Goal: Information Seeking & Learning: Learn about a topic

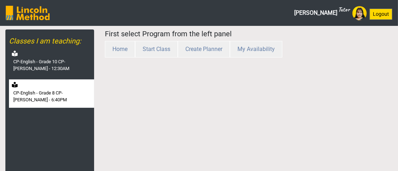
click at [57, 93] on label "CP-English - Grade 8 CP-[PERSON_NAME] - 6:40PM" at bounding box center [52, 96] width 79 height 14
select select "month"
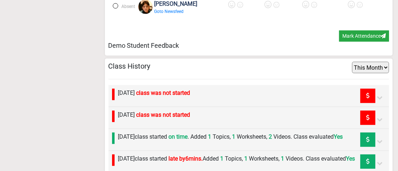
scroll to position [575, 0]
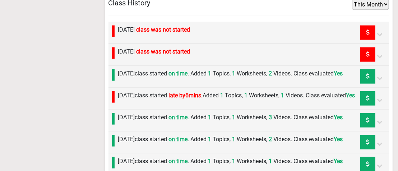
click at [257, 75] on div "[DATE] class started on time . Added 1 Topics, 1 Worksheets, 2 Videos. Class ev…" at bounding box center [248, 77] width 281 height 22
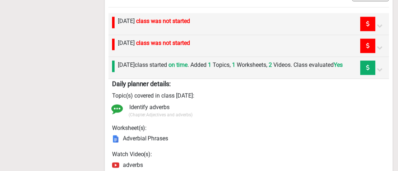
click at [249, 79] on div "Daily planner details: Topic(s) covered in class [DATE]: Identify adverbs (Chap…" at bounding box center [248, 129] width 281 height 101
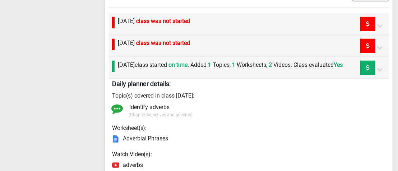
click at [249, 79] on div "Daily planner details: Topic(s) covered in class [DATE]: Identify adverbs (Chap…" at bounding box center [248, 129] width 281 height 101
